Goal: Task Accomplishment & Management: Use online tool/utility

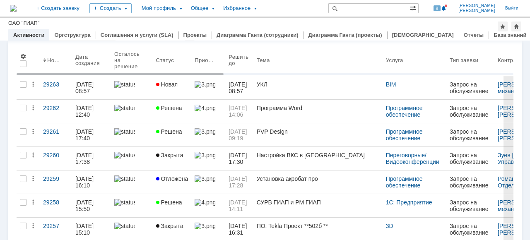
scroll to position [41, 0]
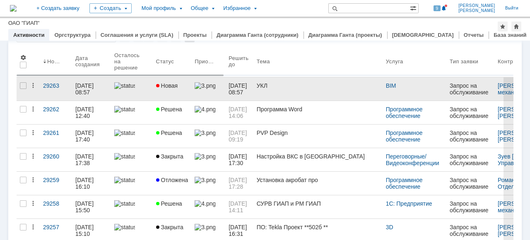
click at [152, 94] on link at bounding box center [132, 88] width 42 height 23
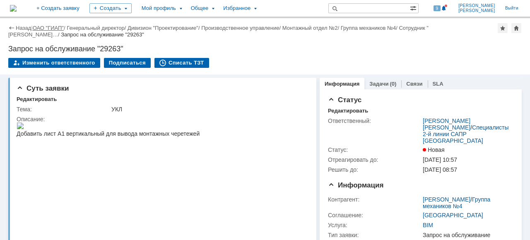
click at [52, 29] on link "ОАО "ГИАП"" at bounding box center [48, 28] width 31 height 6
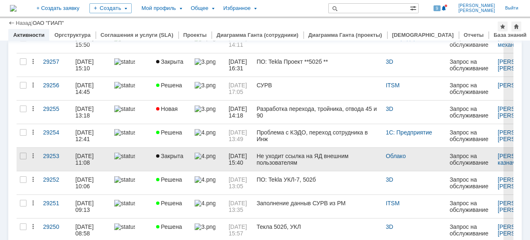
scroll to position [248, 0]
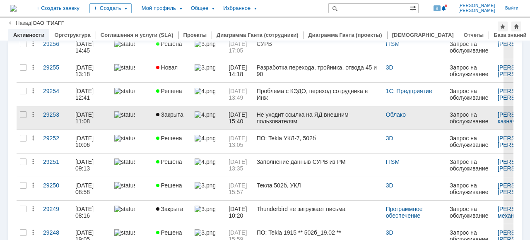
click at [200, 118] on link at bounding box center [208, 117] width 34 height 23
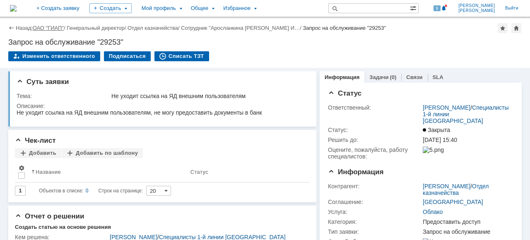
click at [55, 26] on link "ОАО "ГИАП"" at bounding box center [48, 28] width 31 height 6
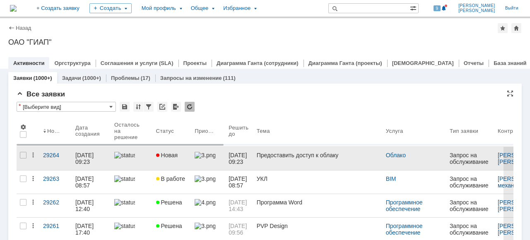
click at [174, 157] on span "Новая" at bounding box center [167, 155] width 22 height 7
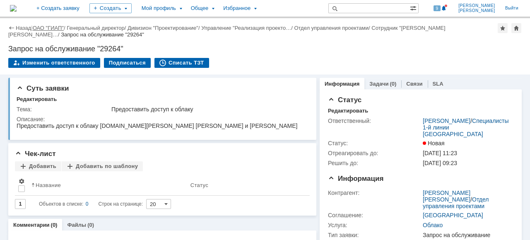
click at [51, 29] on link "ОАО "ГИАП"" at bounding box center [48, 28] width 31 height 6
